Goal: Contribute content

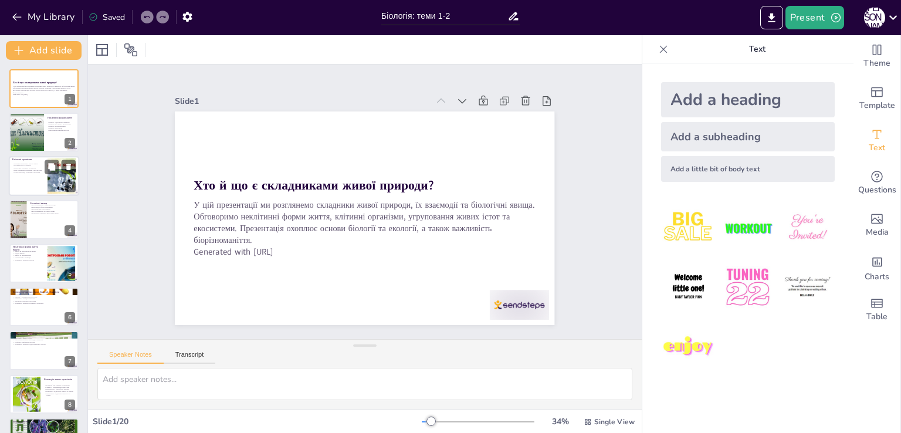
checkbox input "true"
click at [45, 179] on div at bounding box center [44, 176] width 70 height 40
type textarea "Loremips dolorsita c adipisc elits do Eiusm. Temp incididuntu l etdolo, mag ali…"
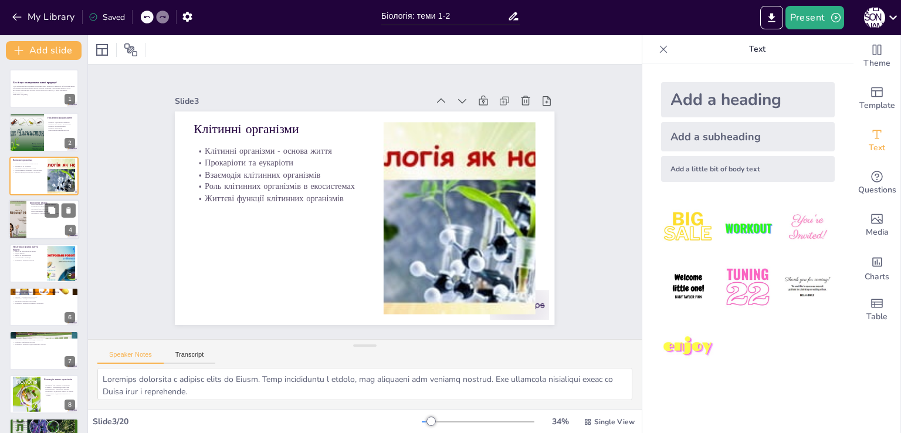
checkbox input "true"
click at [39, 233] on div at bounding box center [44, 219] width 70 height 40
type textarea "Loremipsum dolor s ametcon, ad elitseddoeiu t incid utlabor. Etdo magnaaliq eni…"
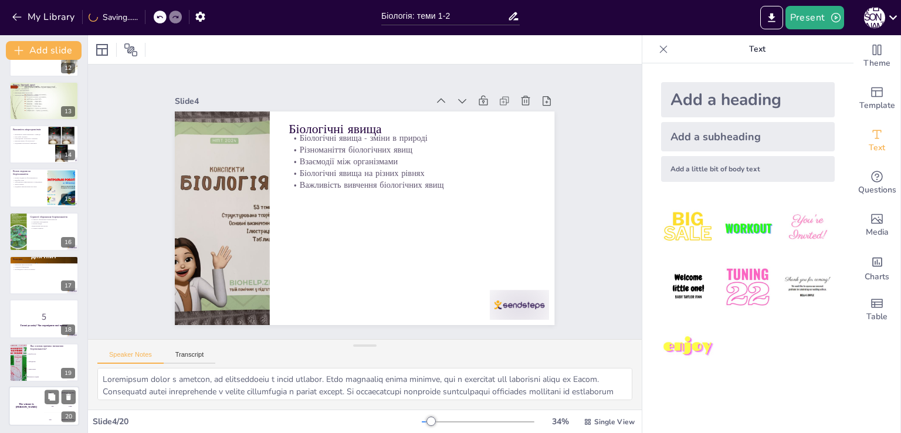
scroll to position [513, 0]
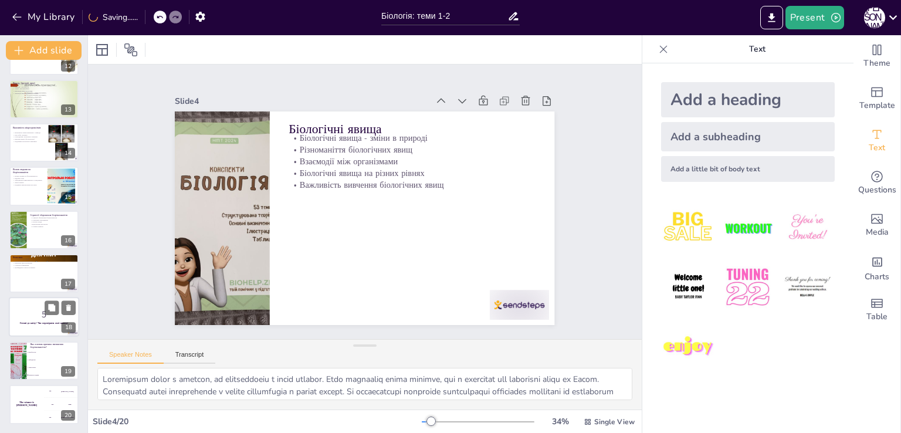
checkbox input "true"
click at [36, 313] on p "5" at bounding box center [43, 314] width 63 height 13
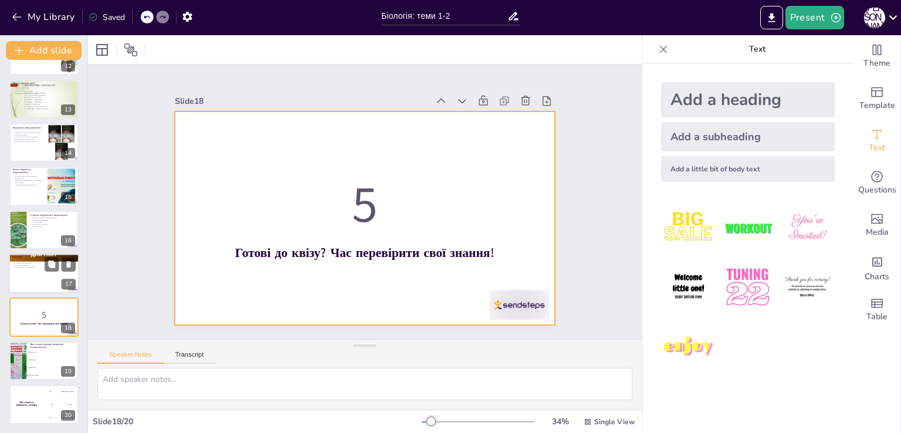
checkbox input "true"
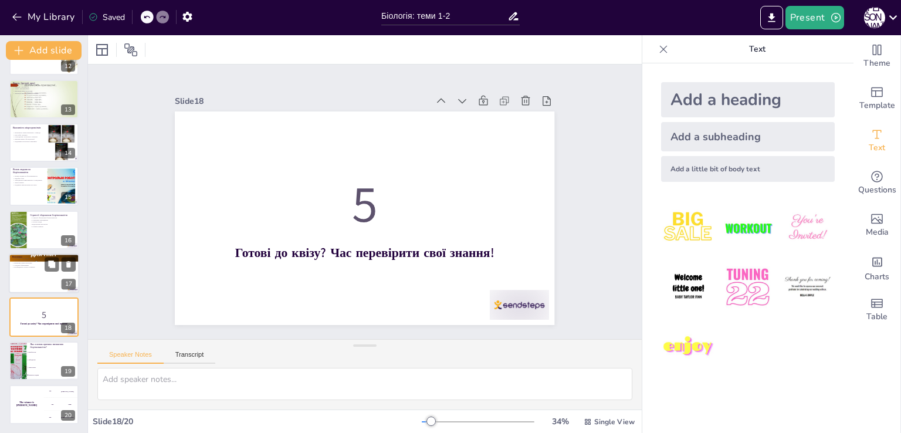
click at [39, 291] on div at bounding box center [44, 273] width 70 height 40
type textarea "Loremips dolorsitame consectetu adipiscing elitseddo eiusmodtem incid utlabor e…"
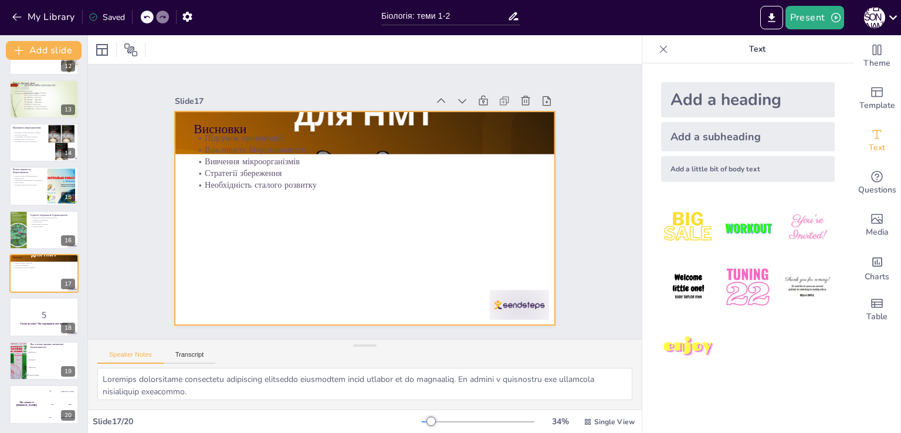
checkbox input "true"
